Goal: Information Seeking & Learning: Learn about a topic

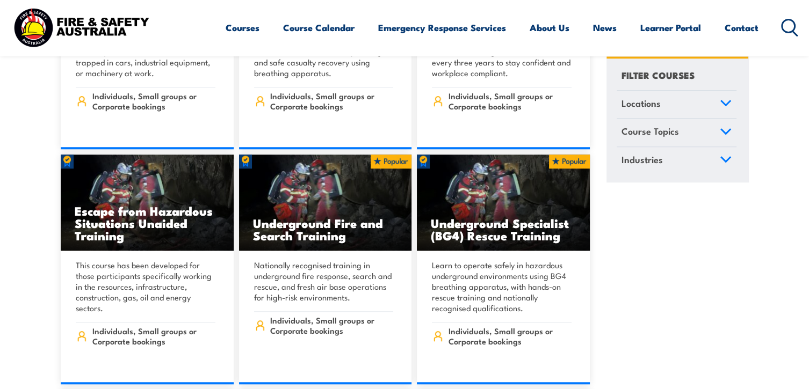
scroll to position [976, 0]
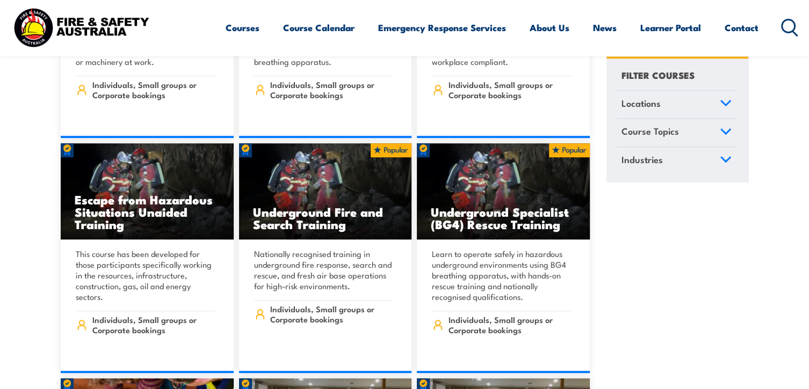
click at [657, 100] on span "Locations" at bounding box center [640, 103] width 39 height 15
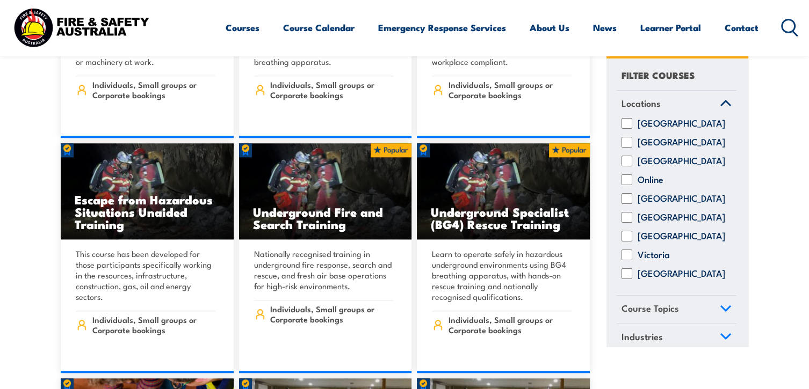
click at [625, 186] on input "Online" at bounding box center [626, 180] width 11 height 11
checkbox input "true"
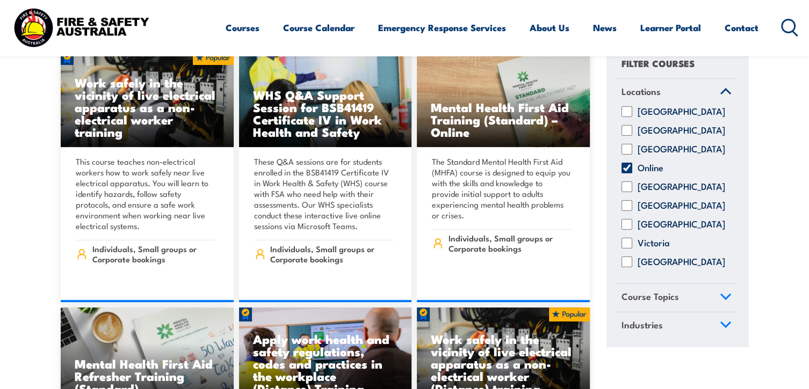
scroll to position [20, 0]
click at [721, 298] on icon at bounding box center [726, 296] width 10 height 5
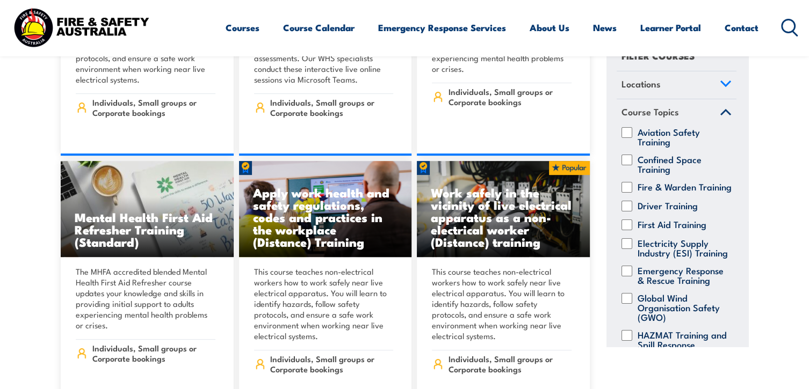
scroll to position [0, 0]
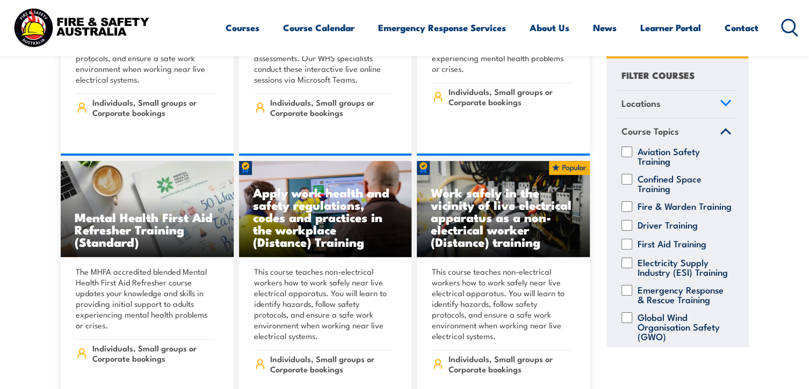
click at [721, 102] on icon at bounding box center [726, 102] width 10 height 5
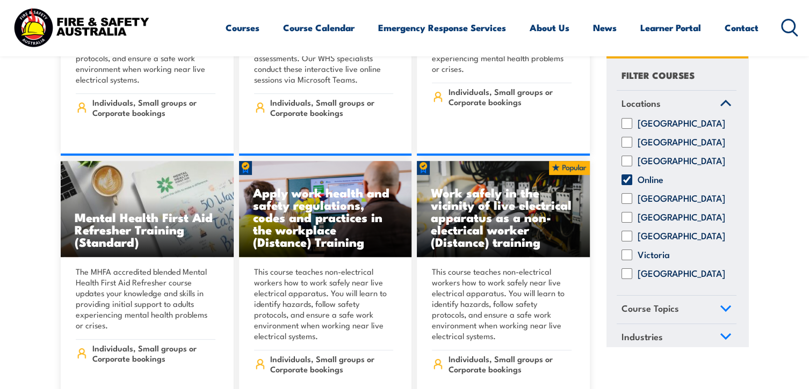
click at [626, 185] on input "Online" at bounding box center [626, 180] width 11 height 11
checkbox input "false"
click at [628, 205] on input "[GEOGRAPHIC_DATA]" at bounding box center [626, 199] width 11 height 11
checkbox input "true"
click at [627, 186] on input "Online" at bounding box center [626, 180] width 11 height 11
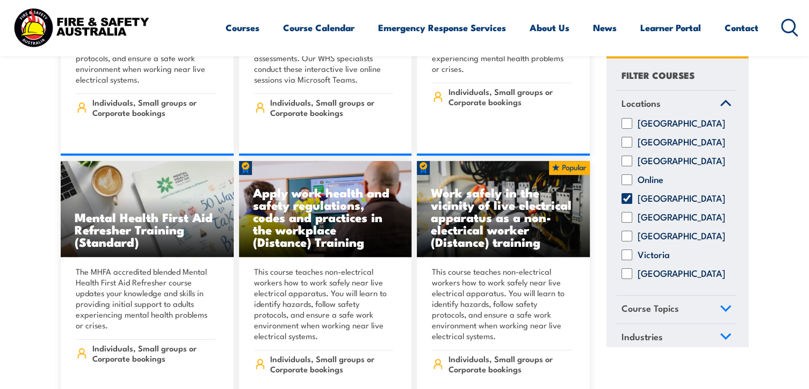
checkbox input "true"
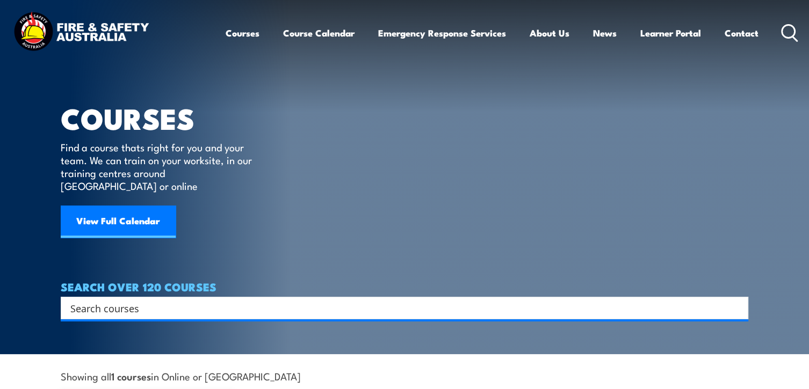
click at [790, 32] on icon at bounding box center [789, 33] width 17 height 18
